Goal: Find specific page/section: Find specific page/section

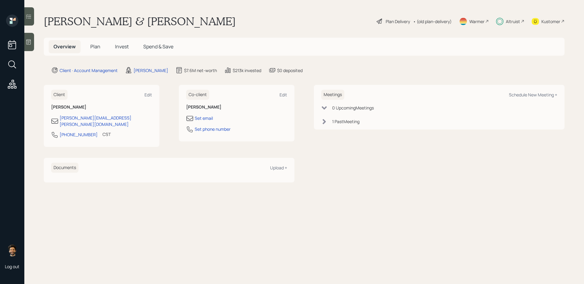
click at [88, 47] on h5 "Plan" at bounding box center [95, 46] width 20 height 13
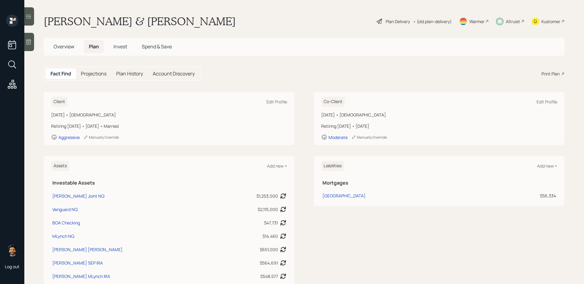
click at [125, 43] on span "Invest" at bounding box center [120, 46] width 14 height 7
